Goal: Information Seeking & Learning: Learn about a topic

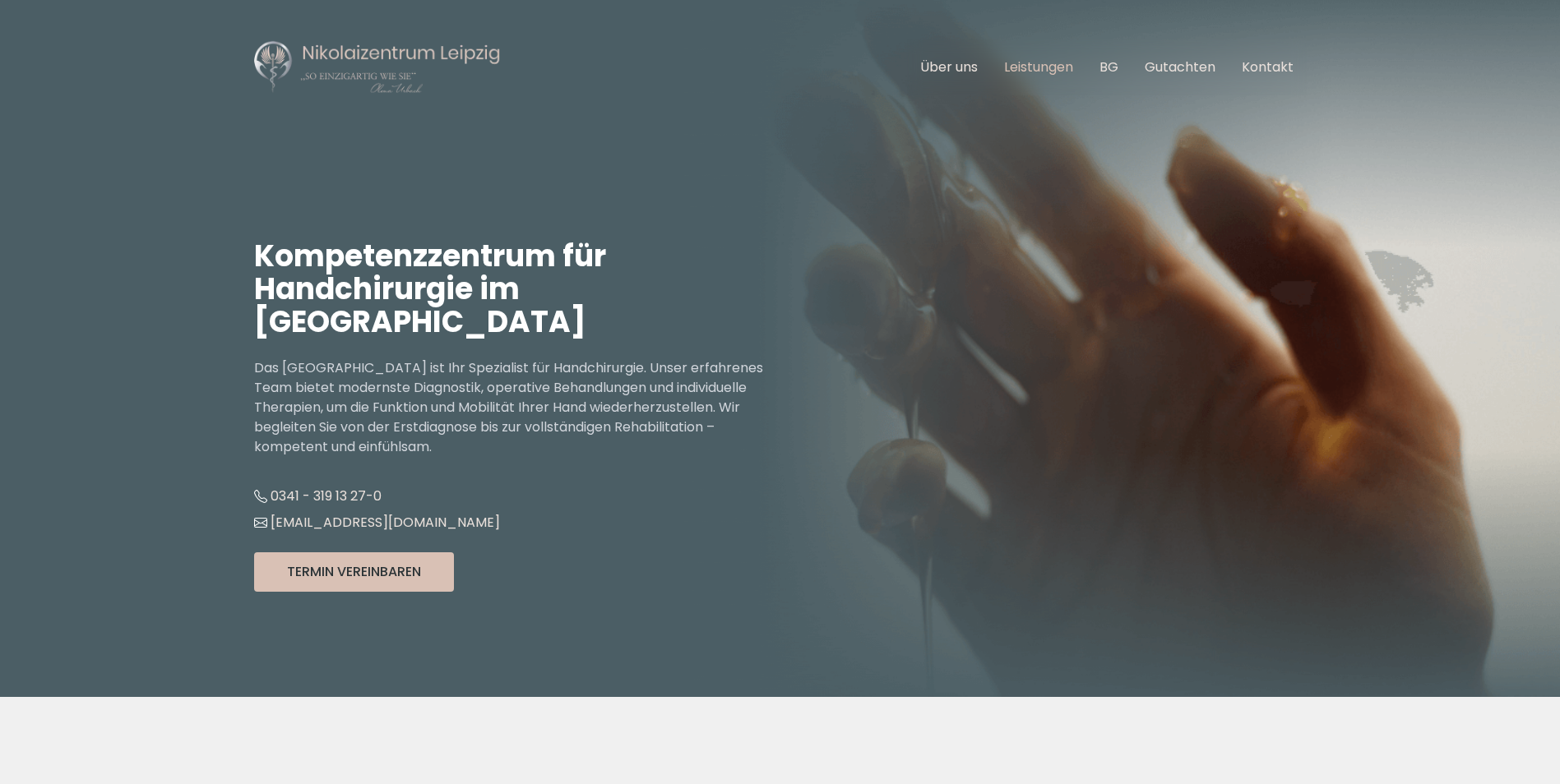
click at [1039, 62] on link "Leistungen" at bounding box center [1039, 67] width 69 height 19
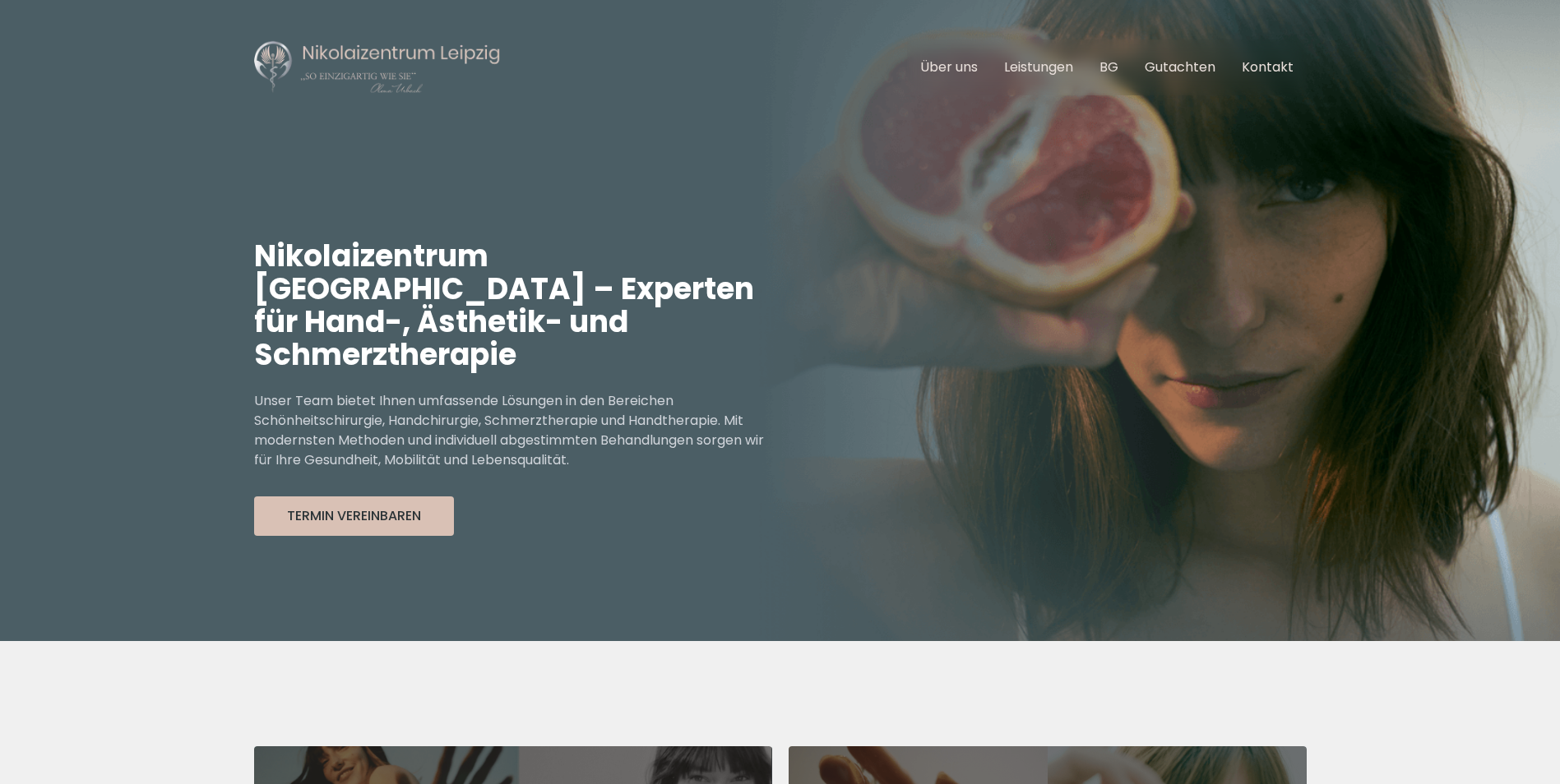
scroll to position [608, 0]
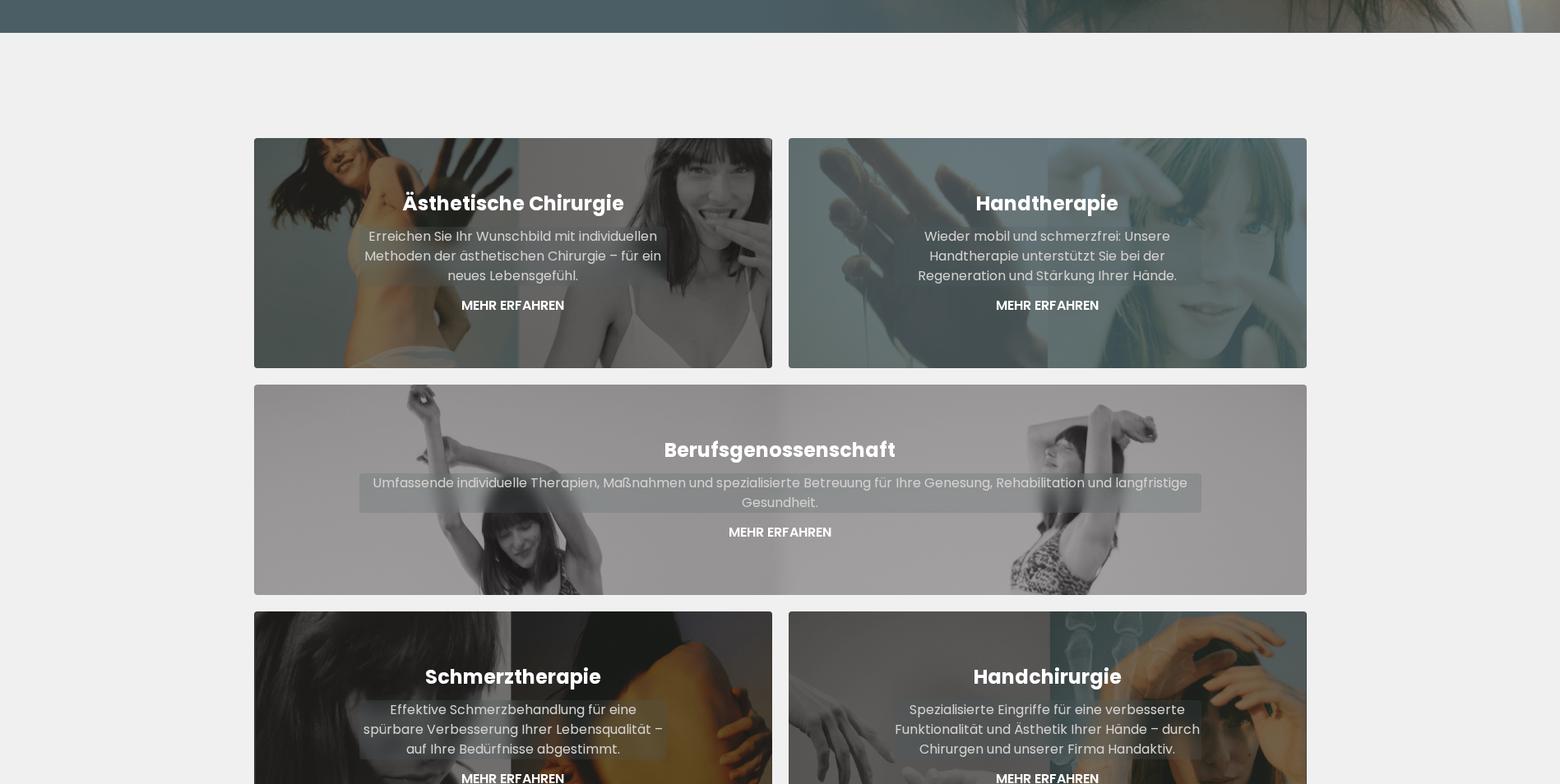
click at [1054, 236] on p "Wieder mobil und schmerzfrei: Unsere Handtherapie unterstützt Sie bei der Regen…" at bounding box center [1047, 256] width 307 height 59
click at [1057, 227] on p "Wieder mobil und schmerzfrei: Unsere Handtherapie unterstützt Sie bei der Regen…" at bounding box center [1047, 256] width 307 height 59
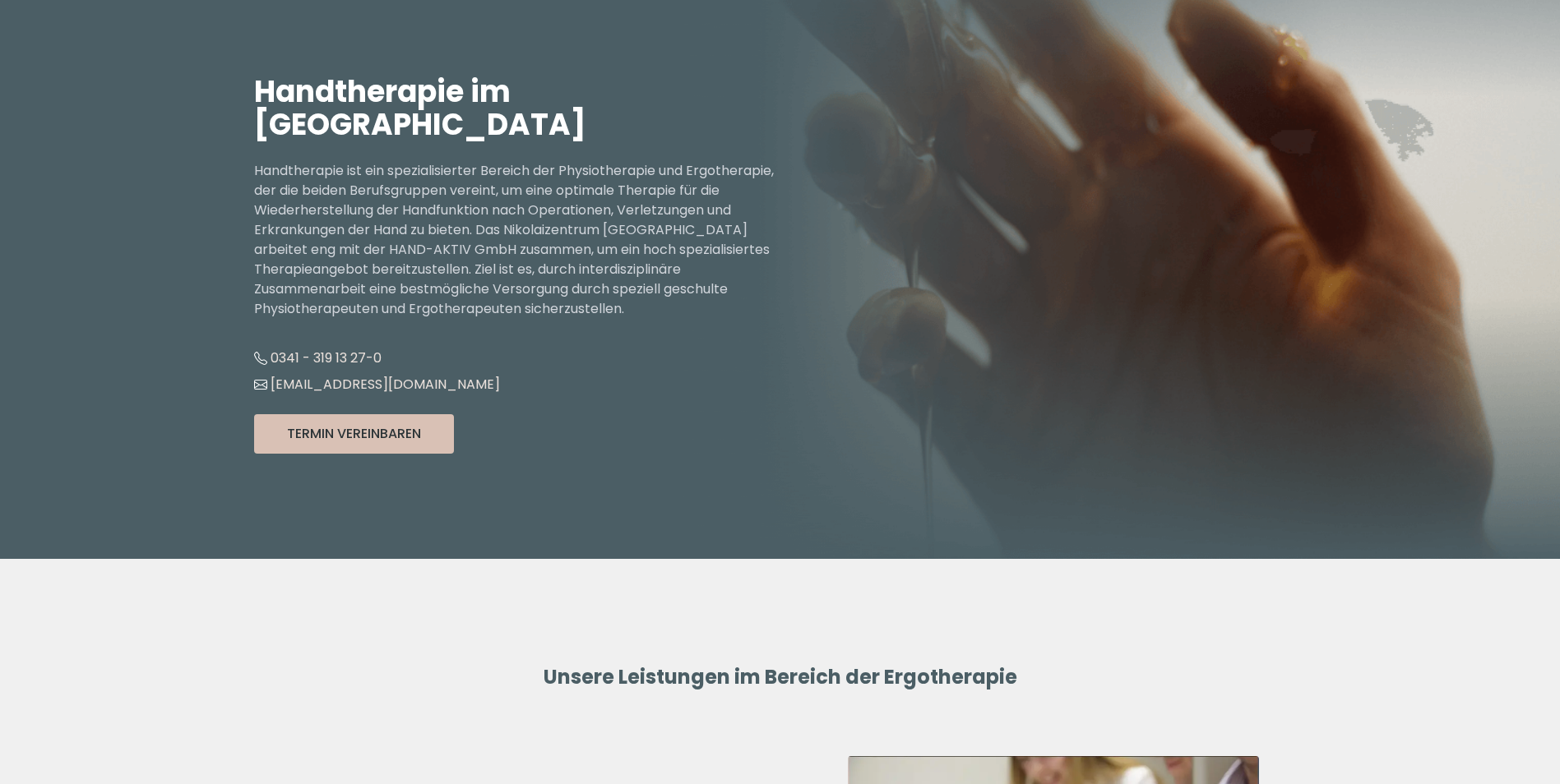
scroll to position [850, 0]
